Goal: Information Seeking & Learning: Learn about a topic

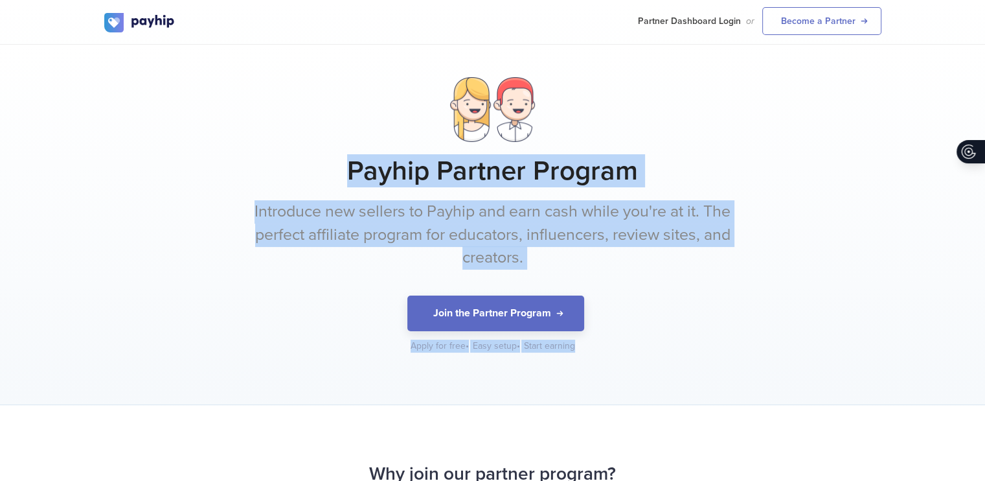
click at [606, 367] on div "Payhip Partner Program Introduce new sellers to Payhip and earn cash while you'…" at bounding box center [492, 225] width 985 height 360
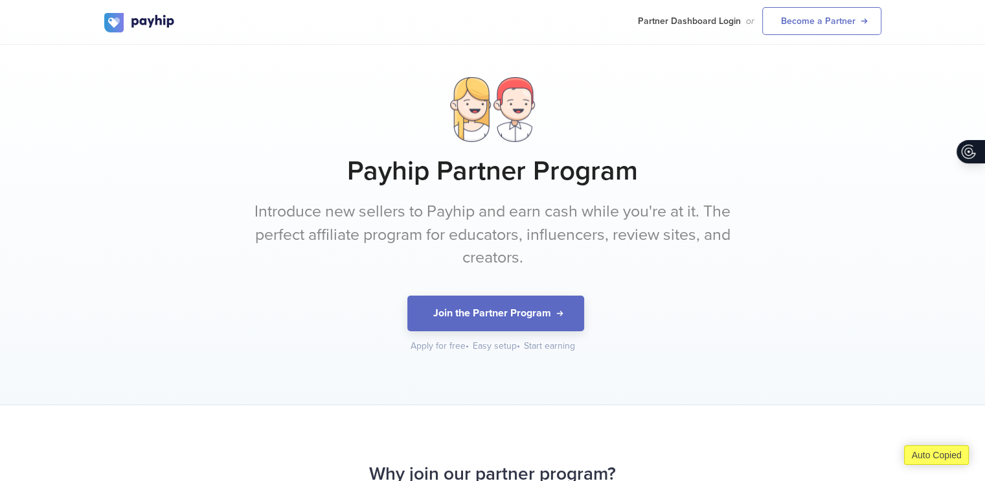
click at [606, 367] on div "Payhip Partner Program Introduce new sellers to Payhip and earn cash while you'…" at bounding box center [492, 225] width 985 height 360
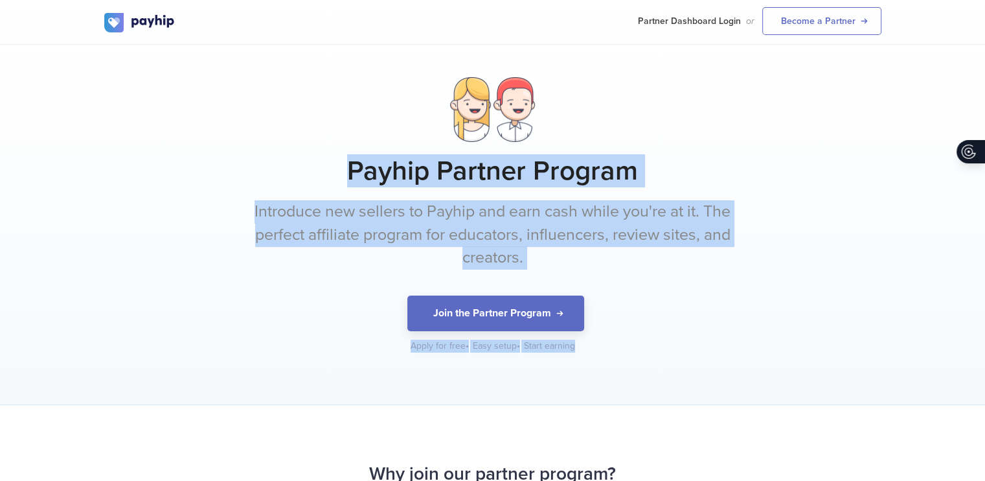
drag, startPoint x: 606, startPoint y: 367, endPoint x: 353, endPoint y: 158, distance: 328.5
copy div "Payhip Partner Program Introduce new sellers to Payhip and earn cash while you'…"
click at [353, 158] on div "Payhip Partner Program Introduce new sellers to Payhip and earn cash while you'…" at bounding box center [492, 225] width 985 height 360
click at [353, 158] on h1 "Payhip Partner Program" at bounding box center [492, 171] width 777 height 32
drag, startPoint x: 353, startPoint y: 158, endPoint x: 600, endPoint y: 376, distance: 329.5
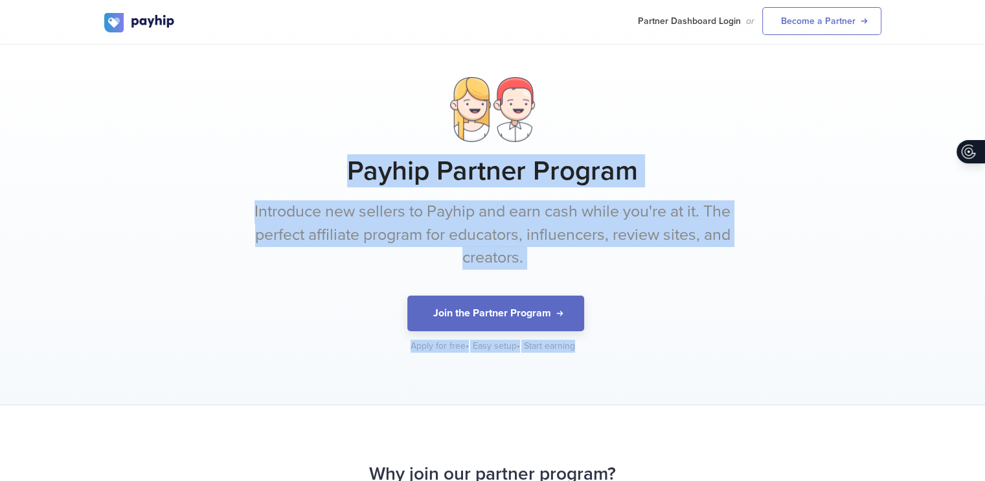
click at [600, 376] on div "Payhip Partner Program Introduce new sellers to Payhip and earn cash while you'…" at bounding box center [492, 225] width 985 height 360
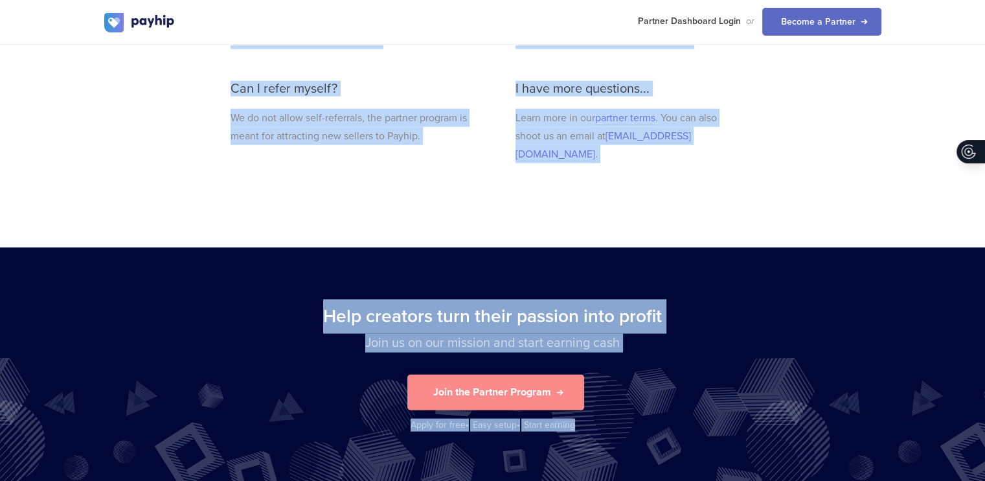
scroll to position [2956, 0]
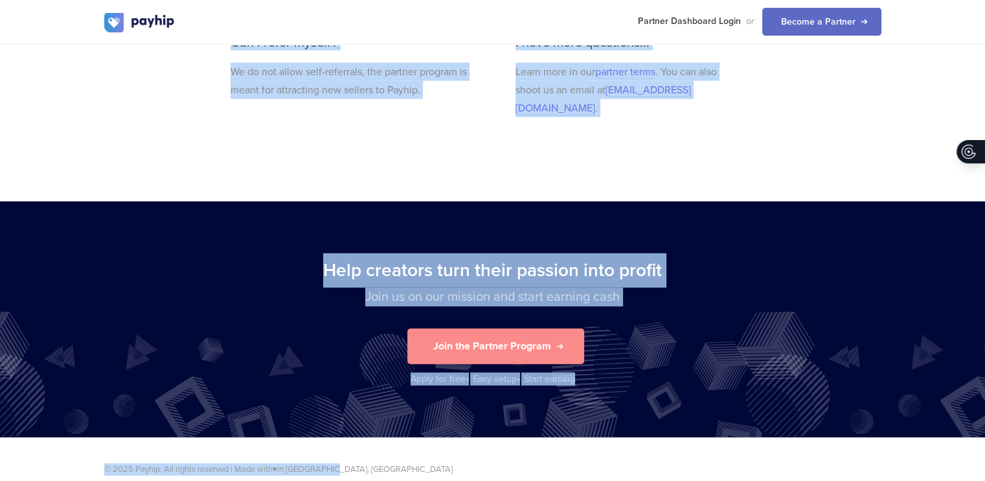
drag, startPoint x: 370, startPoint y: 264, endPoint x: 845, endPoint y: 448, distance: 508.3
copy body "Why join our partner program? An opportunity to join at the beginning of an ama…"
click at [845, 463] on p "© 2025 Payhip, All rights reserved | Made with ♥ in [GEOGRAPHIC_DATA], [GEOGRAP…" at bounding box center [492, 469] width 777 height 12
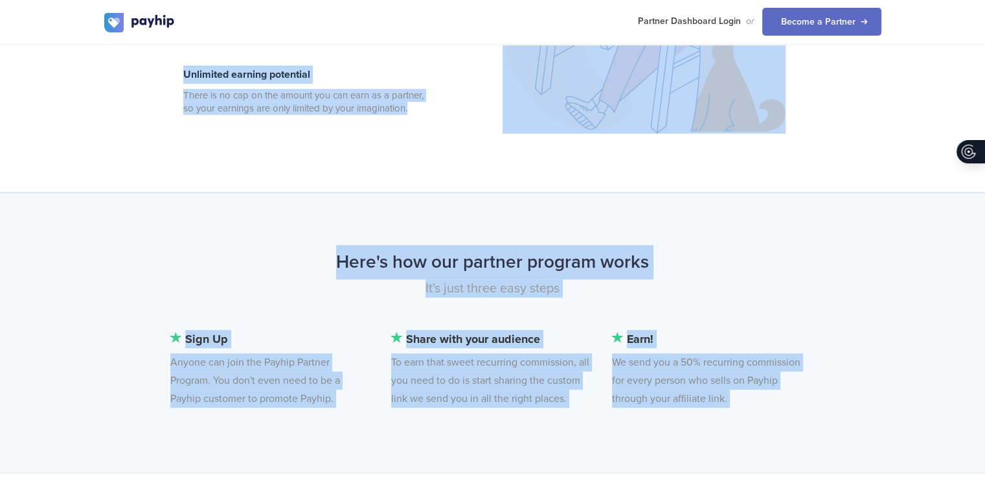
scroll to position [0, 0]
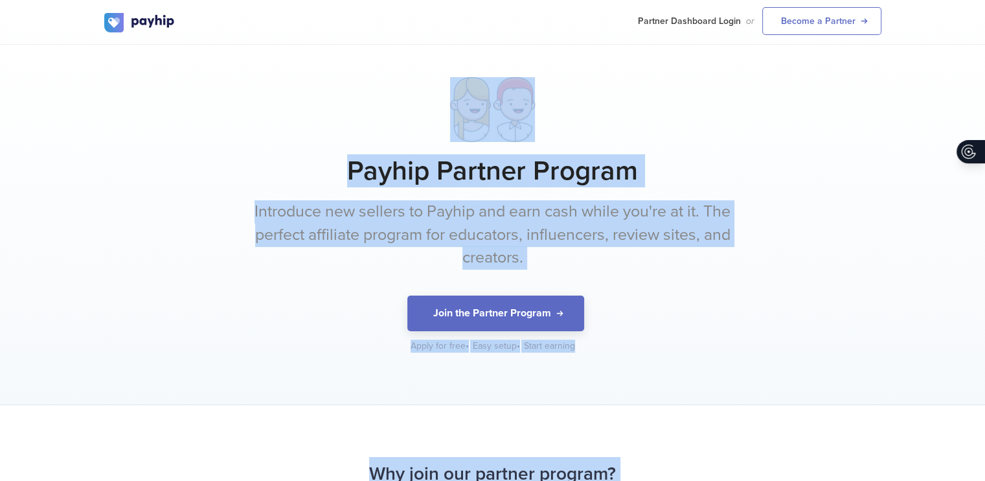
drag, startPoint x: 841, startPoint y: 466, endPoint x: 311, endPoint y: 97, distance: 645.8
copy body "Payhip Partner Program Introduce new sellers to Payhip and earn cash while you'…"
click at [311, 97] on div at bounding box center [492, 109] width 777 height 65
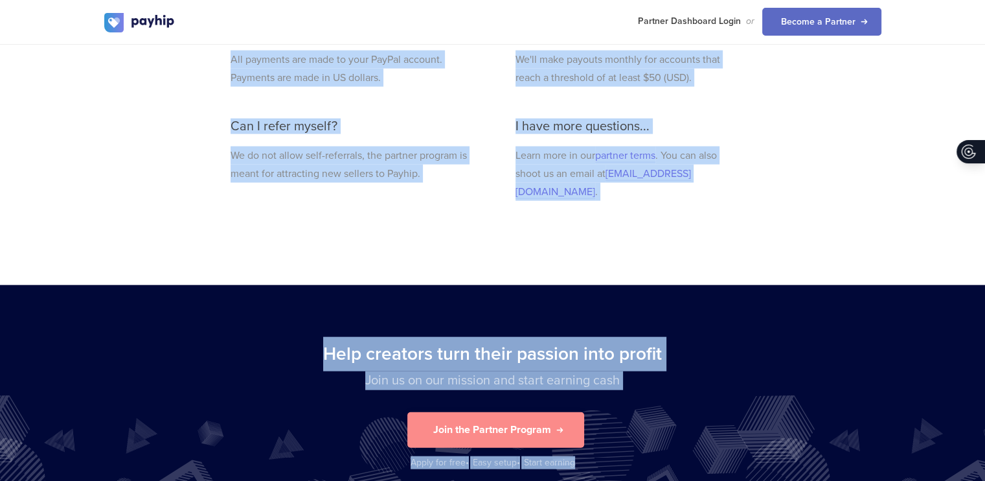
scroll to position [2956, 0]
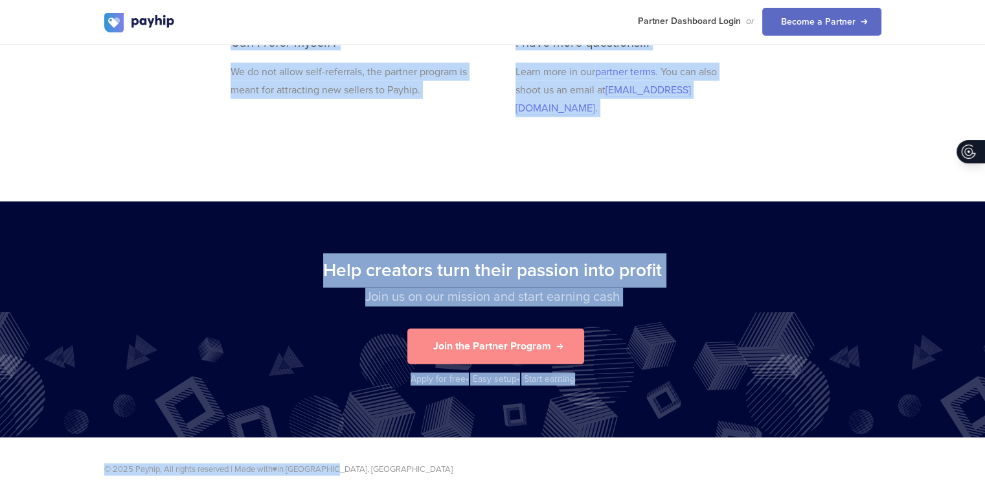
drag, startPoint x: 219, startPoint y: 14, endPoint x: 543, endPoint y: 451, distance: 544.5
copy body "Payhip Partner Program Introduce new sellers to Payhip and earn cash while you'…"
click at [592, 463] on p "© 2025 Payhip, All rights reserved | Made with ♥ in [GEOGRAPHIC_DATA], [GEOGRAP…" at bounding box center [492, 469] width 777 height 12
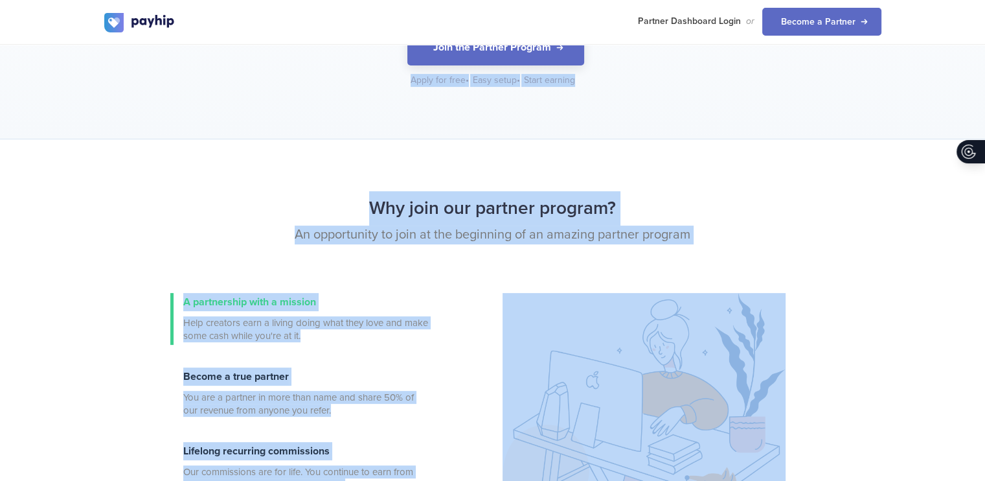
scroll to position [0, 0]
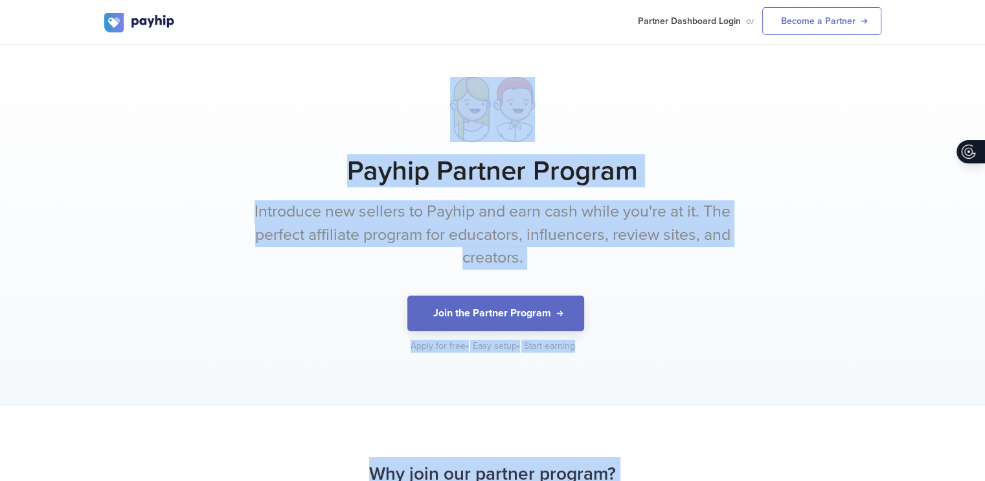
drag, startPoint x: 604, startPoint y: 368, endPoint x: 349, endPoint y: 72, distance: 390.8
copy body "Payhip Partner Program Introduce new sellers to Payhip and earn cash while you'…"
click at [349, 72] on div "Payhip Partner Program Introduce new sellers to Payhip and earn cash while you'…" at bounding box center [492, 225] width 985 height 360
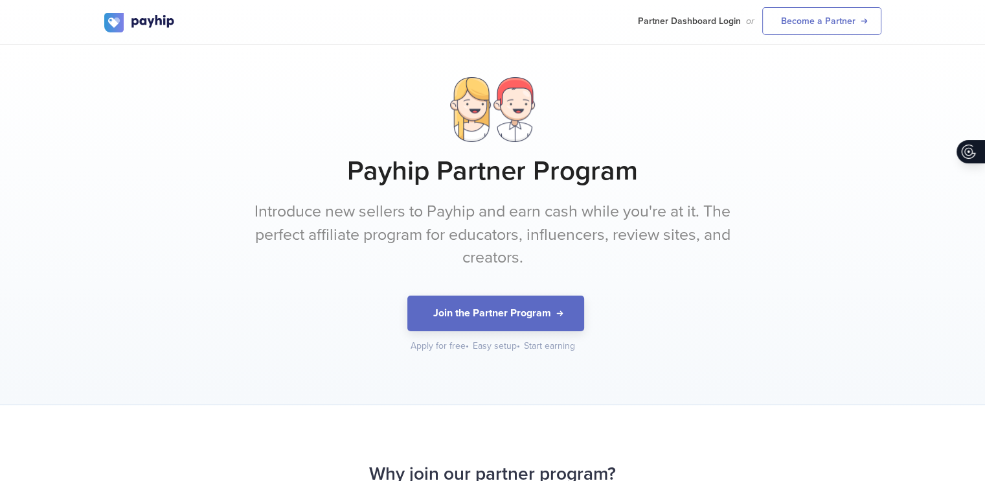
click at [349, 72] on div "Payhip Partner Program Introduce new sellers to Payhip and earn cash while you'…" at bounding box center [492, 225] width 985 height 360
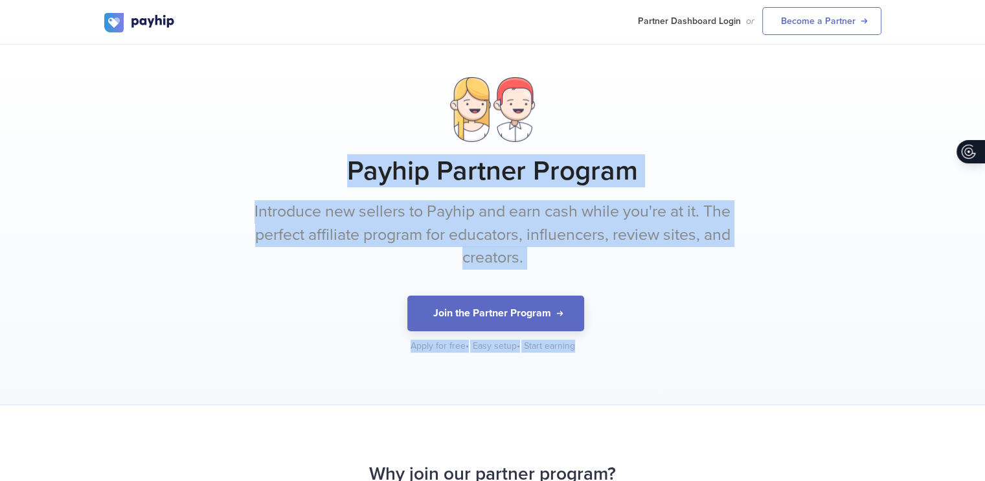
drag, startPoint x: 347, startPoint y: 164, endPoint x: 591, endPoint y: 381, distance: 326.6
copy div "Payhip Partner Program Introduce new sellers to Payhip and earn cash while you'…"
click at [591, 381] on div "Payhip Partner Program Introduce new sellers to Payhip and earn cash while you'…" at bounding box center [492, 225] width 985 height 360
click at [347, 168] on h1 "Payhip Partner Program" at bounding box center [492, 171] width 777 height 32
drag, startPoint x: 347, startPoint y: 168, endPoint x: 616, endPoint y: 378, distance: 341.0
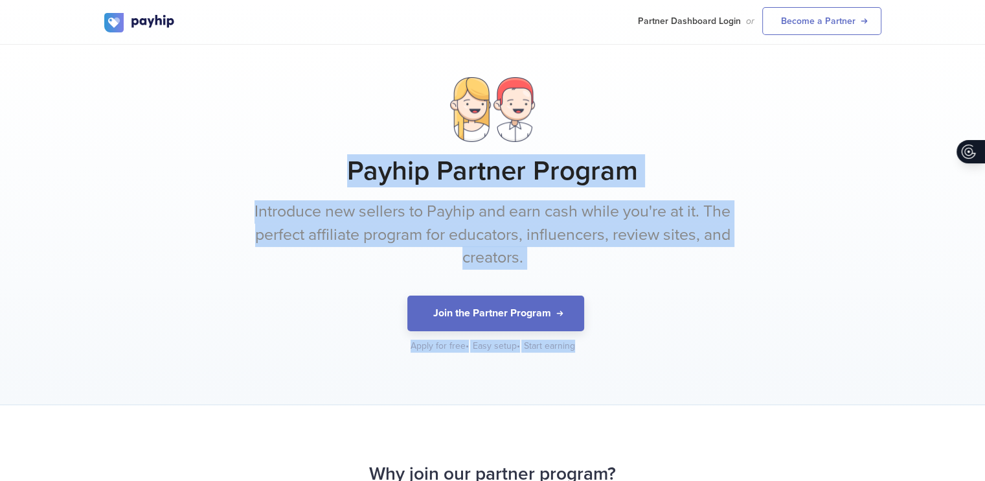
copy div "Payhip Partner Program Introduce new sellers to Payhip and earn cash while you'…"
click at [616, 378] on div "Payhip Partner Program Introduce new sellers to Payhip and earn cash while you'…" at bounding box center [492, 225] width 985 height 360
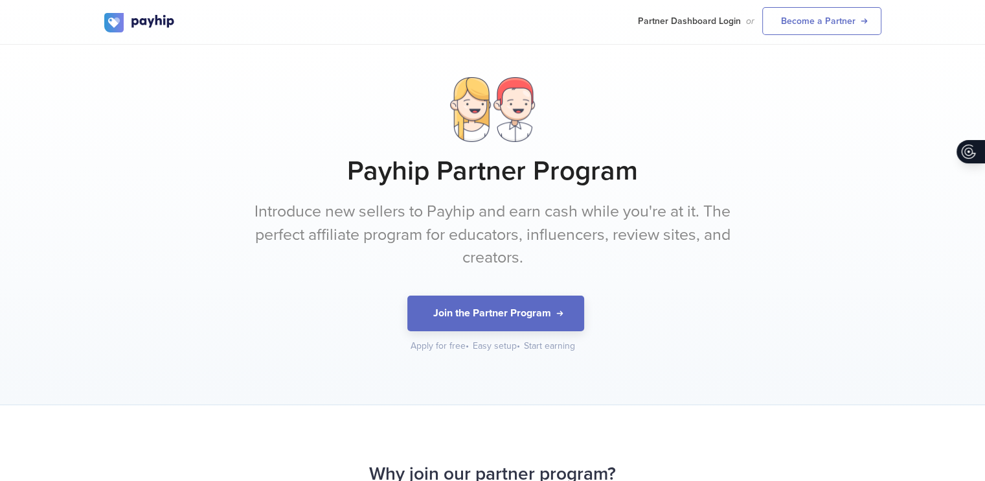
click at [616, 378] on div "Payhip Partner Program Introduce new sellers to Payhip and earn cash while you'…" at bounding box center [492, 225] width 985 height 360
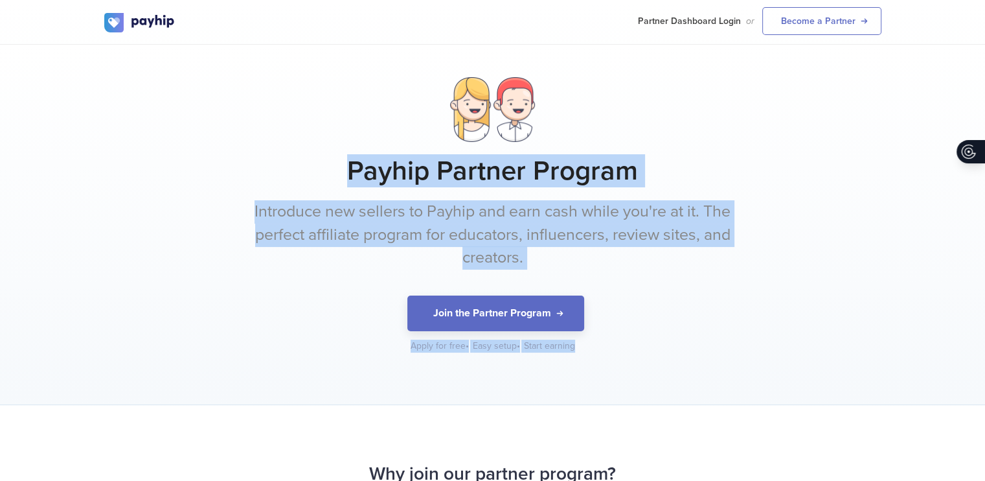
drag, startPoint x: 584, startPoint y: 351, endPoint x: 352, endPoint y: 168, distance: 295.6
copy div "Payhip Partner Program Introduce new sellers to Payhip and earn cash while you'…"
click at [352, 168] on div "Payhip Partner Program Introduce new sellers to Payhip and earn cash while you'…" at bounding box center [492, 214] width 777 height 275
click at [350, 170] on h1 "Payhip Partner Program" at bounding box center [492, 171] width 777 height 32
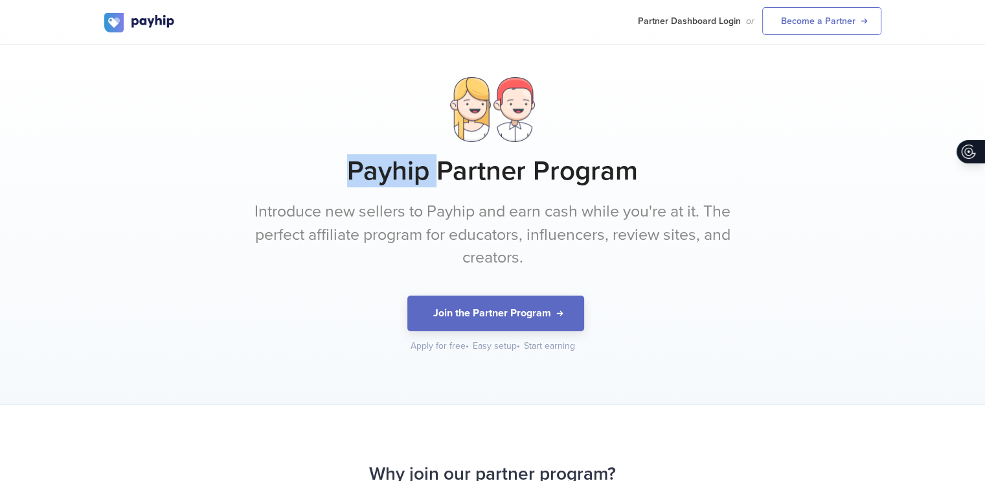
click at [350, 170] on h1 "Payhip Partner Program" at bounding box center [492, 171] width 777 height 32
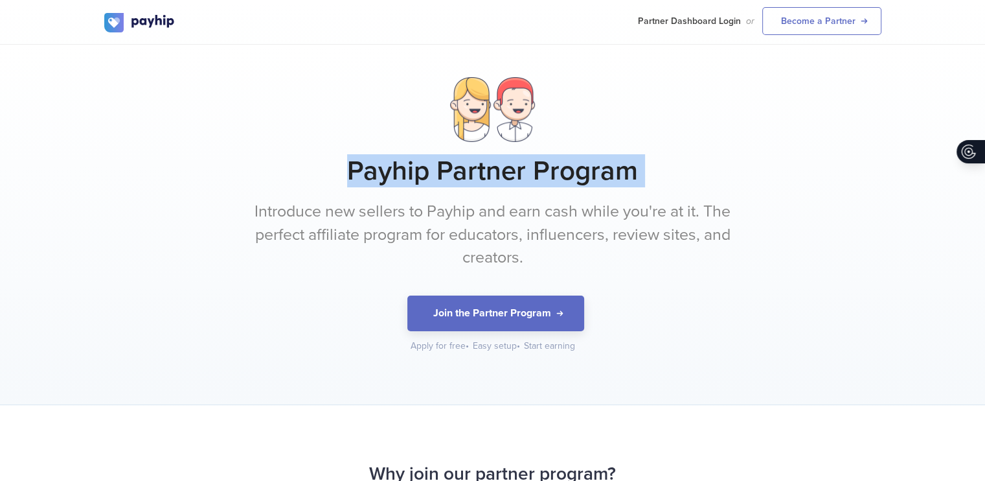
click at [350, 170] on h1 "Payhip Partner Program" at bounding box center [492, 171] width 777 height 32
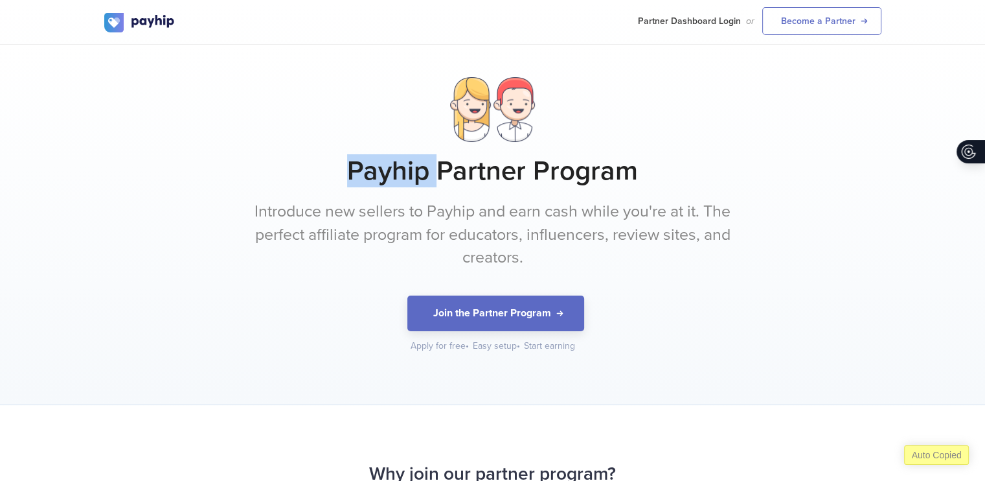
click at [350, 170] on h1 "Payhip Partner Program" at bounding box center [492, 171] width 777 height 32
copy h1 "Payhip"
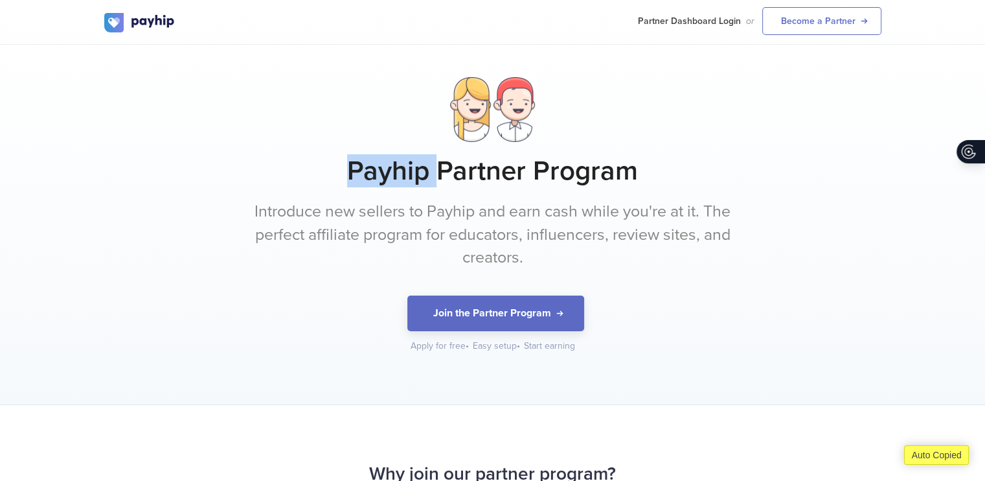
click at [350, 170] on h1 "Payhip Partner Program" at bounding box center [492, 171] width 777 height 32
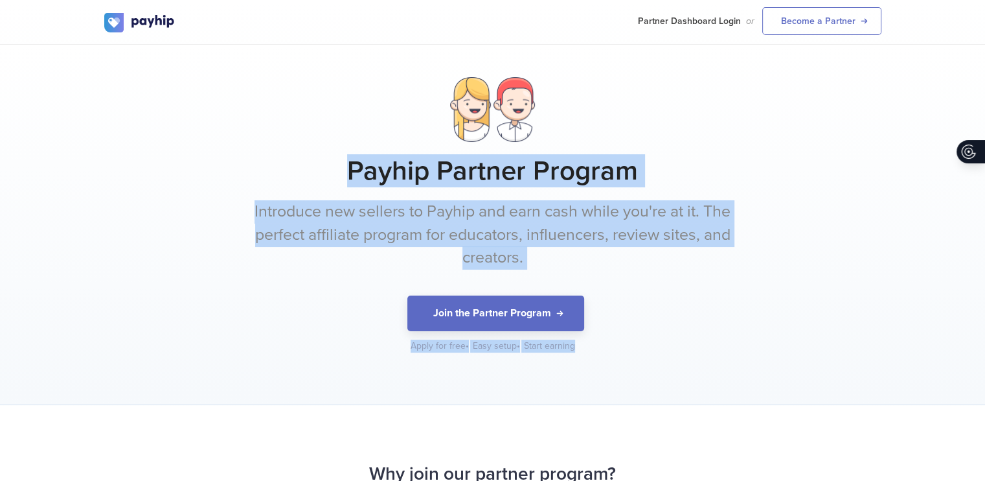
drag, startPoint x: 350, startPoint y: 170, endPoint x: 588, endPoint y: 341, distance: 293.7
copy div "Payhip Partner Program Introduce new sellers to Payhip and earn cash while you'…"
click at [588, 341] on div "Payhip Partner Program Introduce new sellers to Payhip and earn cash while you'…" at bounding box center [492, 214] width 777 height 275
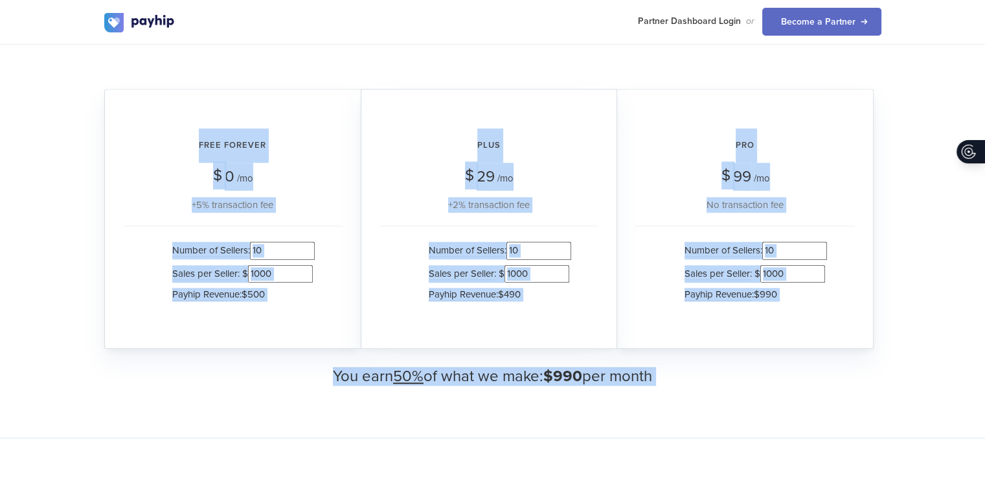
scroll to position [1323, 0]
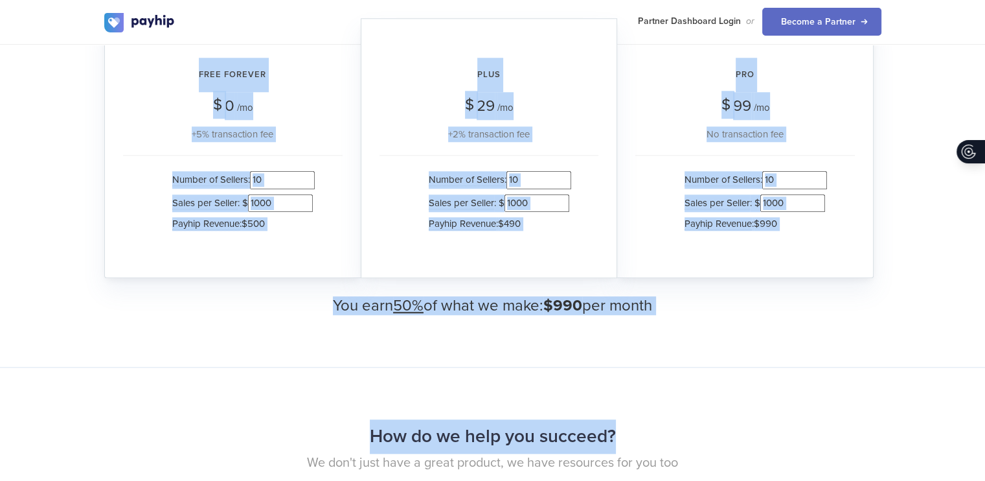
drag, startPoint x: 367, startPoint y: 113, endPoint x: 796, endPoint y: 370, distance: 500.0
click at [796, 370] on body "Partner Dashboard Login or Become a Partner &nsp; Payhip Partner Program Introd…" at bounding box center [492, 405] width 985 height 3457
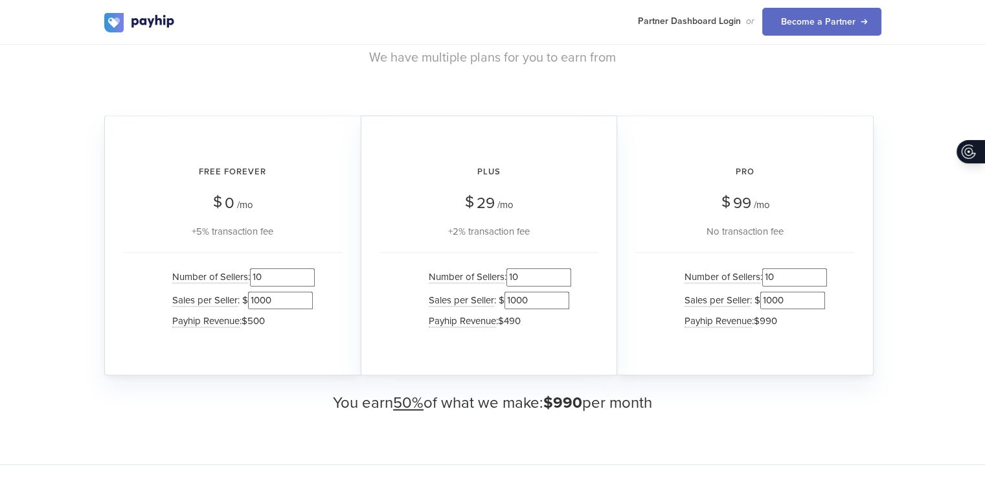
scroll to position [1221, 0]
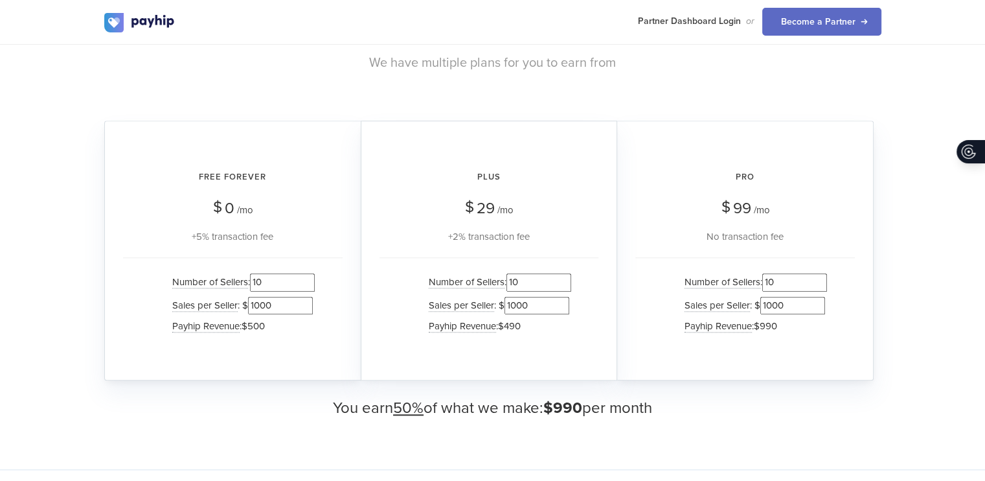
click at [275, 305] on input "1000" at bounding box center [280, 305] width 65 height 17
type input "1"
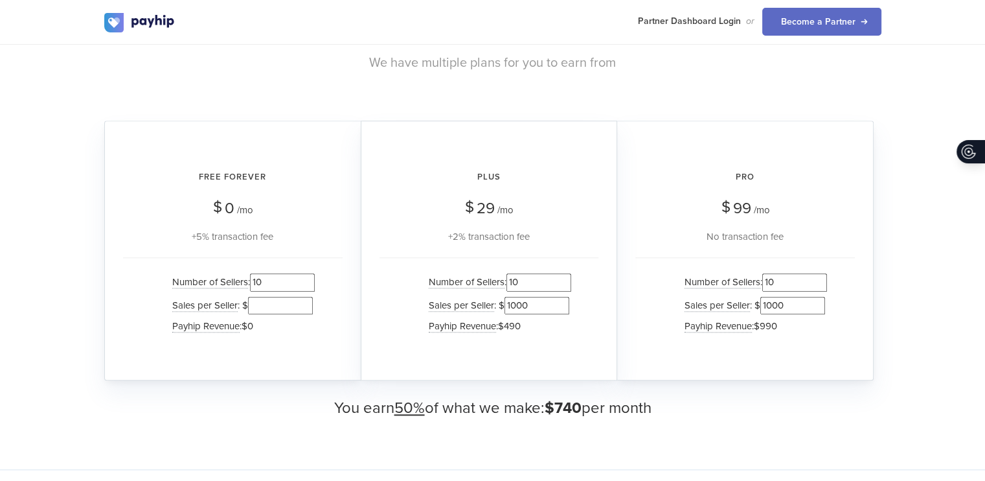
click at [264, 282] on input "10" at bounding box center [282, 281] width 65 height 17
type input "100"
click at [135, 290] on div "Number of Sellers : 100 Sales per Seller : $ Payhip Revenue : $0" at bounding box center [233, 305] width 220 height 97
click at [280, 308] on input "number" at bounding box center [280, 305] width 65 height 17
type input "1"
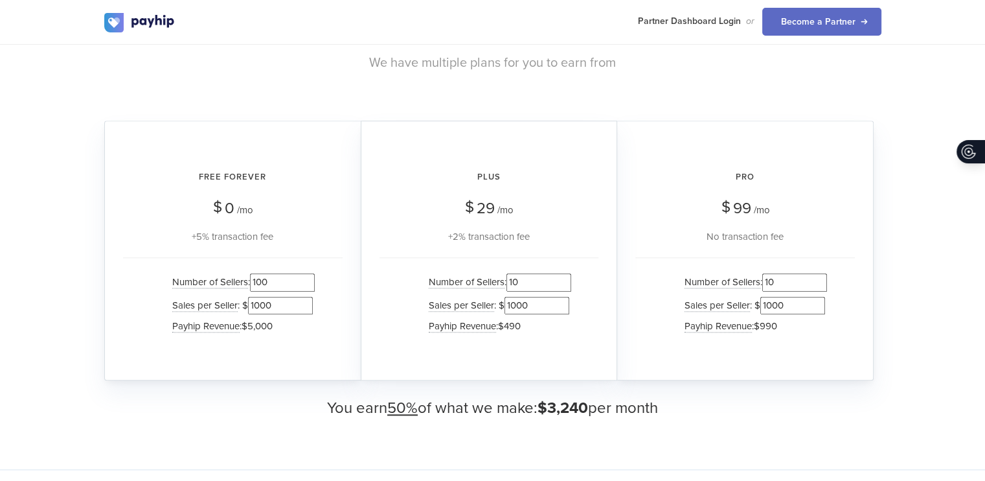
type input "1000"
click at [293, 430] on div "How much could you earn? We have multiple plans for you to earn from Free Forev…" at bounding box center [492, 218] width 985 height 502
drag, startPoint x: 316, startPoint y: 411, endPoint x: 744, endPoint y: 389, distance: 428.0
click at [744, 389] on div "How much could you earn? We have multiple plans for you to earn from Free Forev…" at bounding box center [492, 218] width 777 height 398
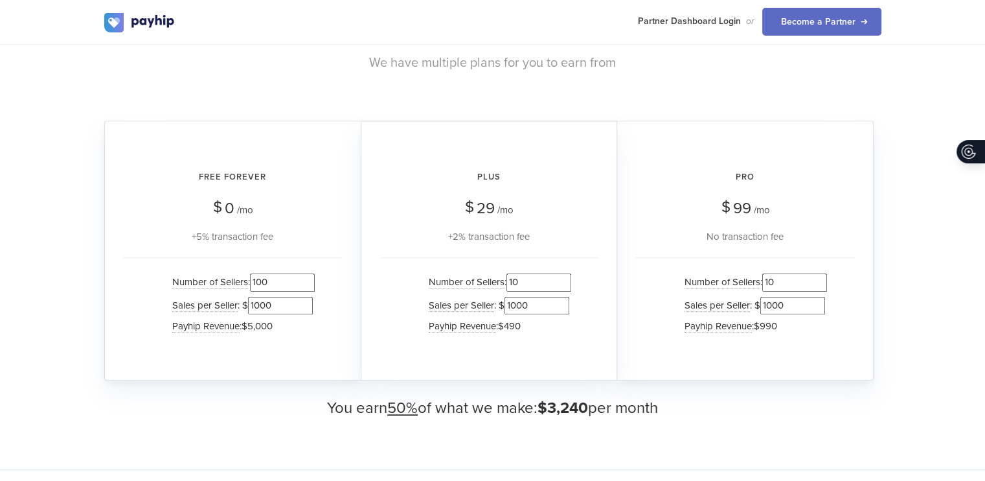
drag, startPoint x: 669, startPoint y: 401, endPoint x: 271, endPoint y: 427, distance: 399.2
click at [271, 427] on div "How much could you earn? We have multiple plans for you to earn from Free Forev…" at bounding box center [492, 218] width 985 height 502
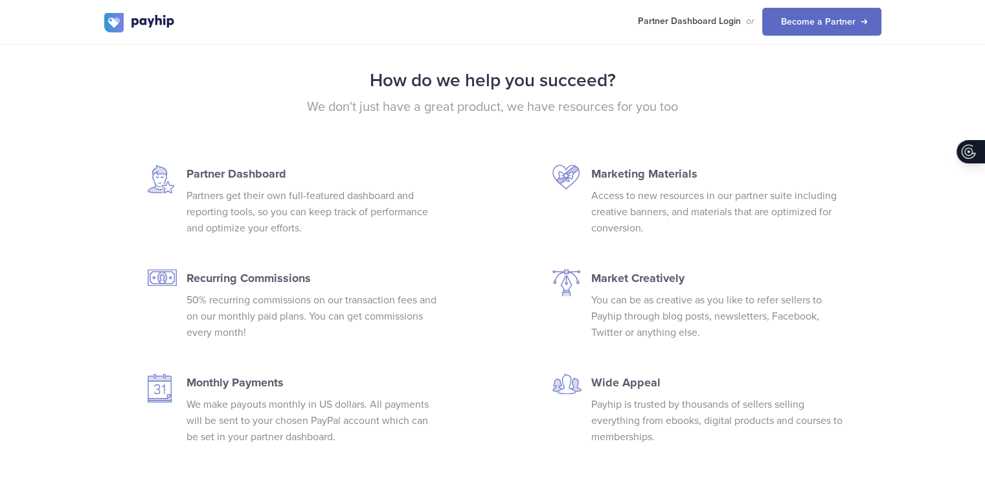
scroll to position [1687, 0]
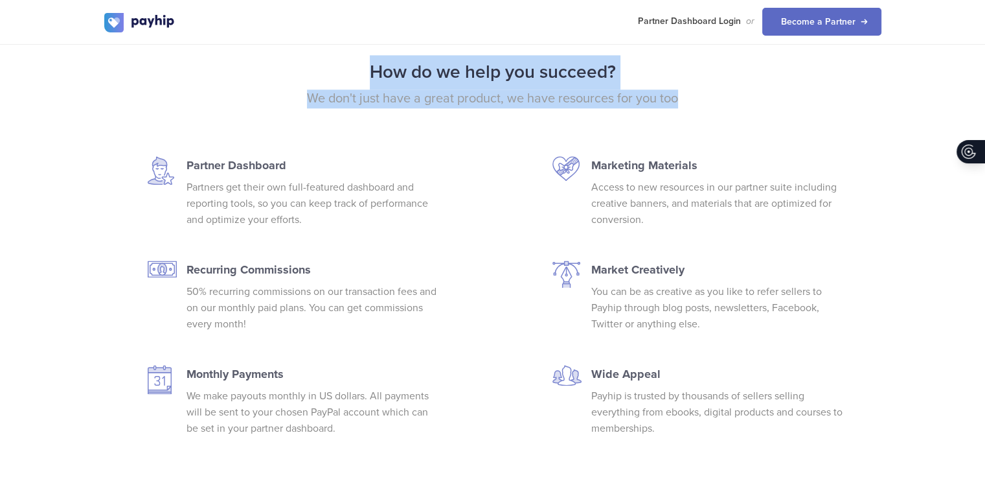
drag, startPoint x: 370, startPoint y: 67, endPoint x: 732, endPoint y: 109, distance: 364.6
click at [732, 109] on div "How do we help you succeed? We don't just have a great product, we have resourc…" at bounding box center [493, 106] width 797 height 102
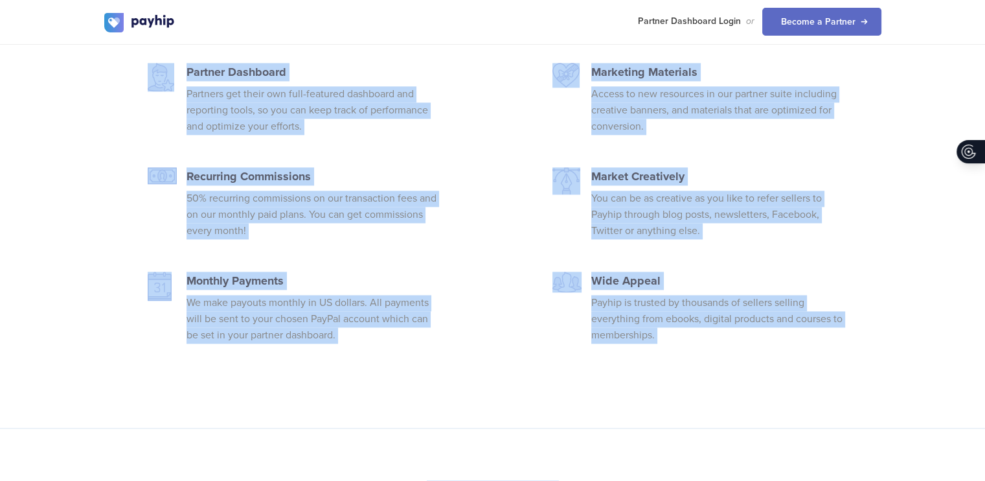
scroll to position [1822, 0]
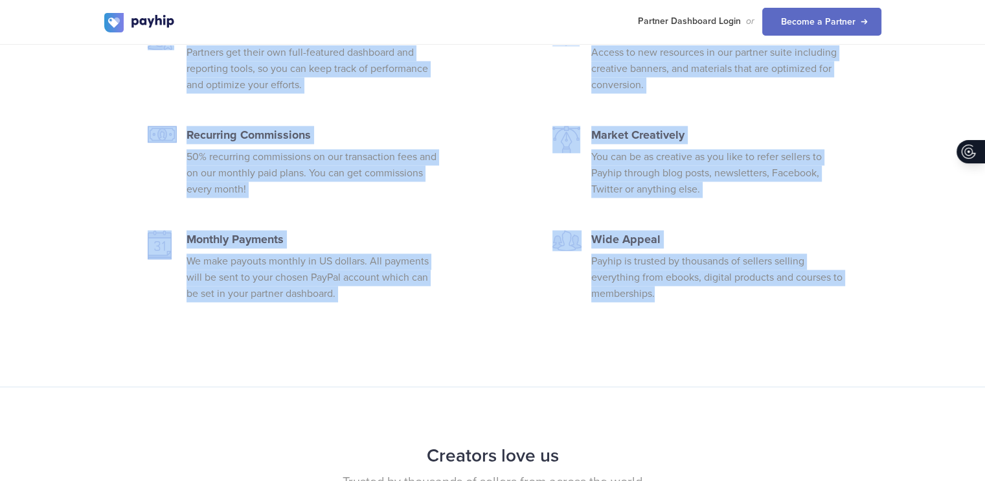
drag, startPoint x: 130, startPoint y: 161, endPoint x: 684, endPoint y: 313, distance: 574.9
click at [684, 313] on div "Partner Dashboard Partners get their own full-featured dashboard and reporting …" at bounding box center [493, 177] width 797 height 313
click at [684, 313] on div "Marketing Materials Access to new resources in our partner suite including crea…" at bounding box center [718, 177] width 272 height 313
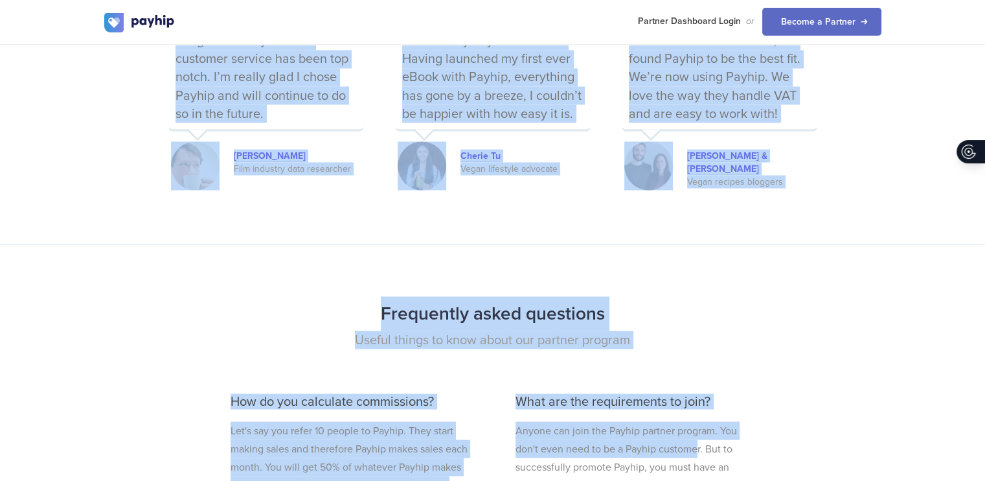
scroll to position [2387, 0]
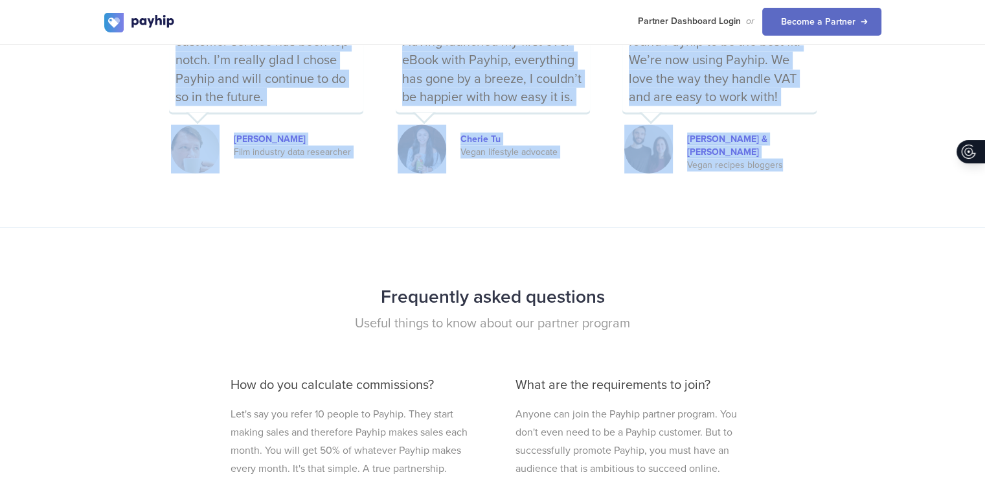
drag, startPoint x: 415, startPoint y: 248, endPoint x: 795, endPoint y: 155, distance: 392.1
click at [795, 155] on div "Creators love us Trusted by thousands of sellers from across the world Payhip i…" at bounding box center [492, 24] width 777 height 301
click at [795, 158] on div "Vegan recipes bloggers" at bounding box center [752, 164] width 130 height 13
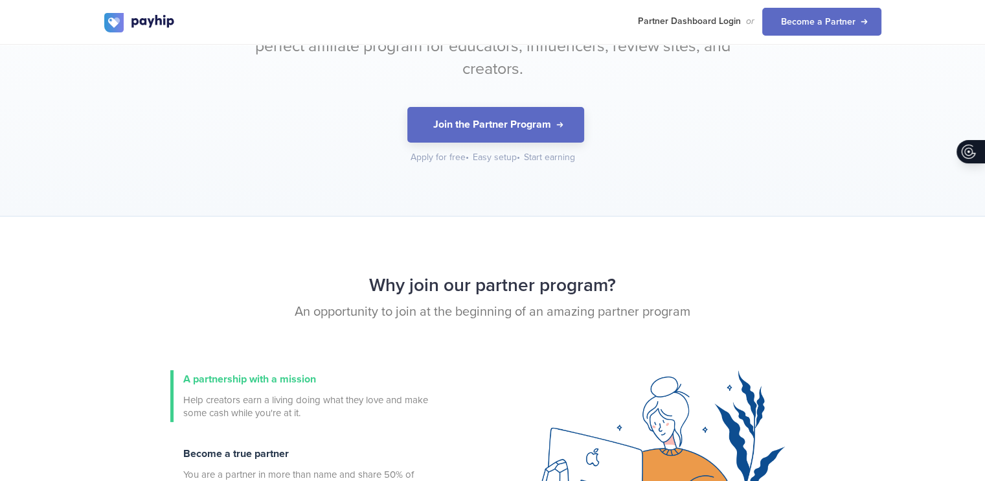
scroll to position [0, 0]
